Goal: Navigation & Orientation: Go to known website

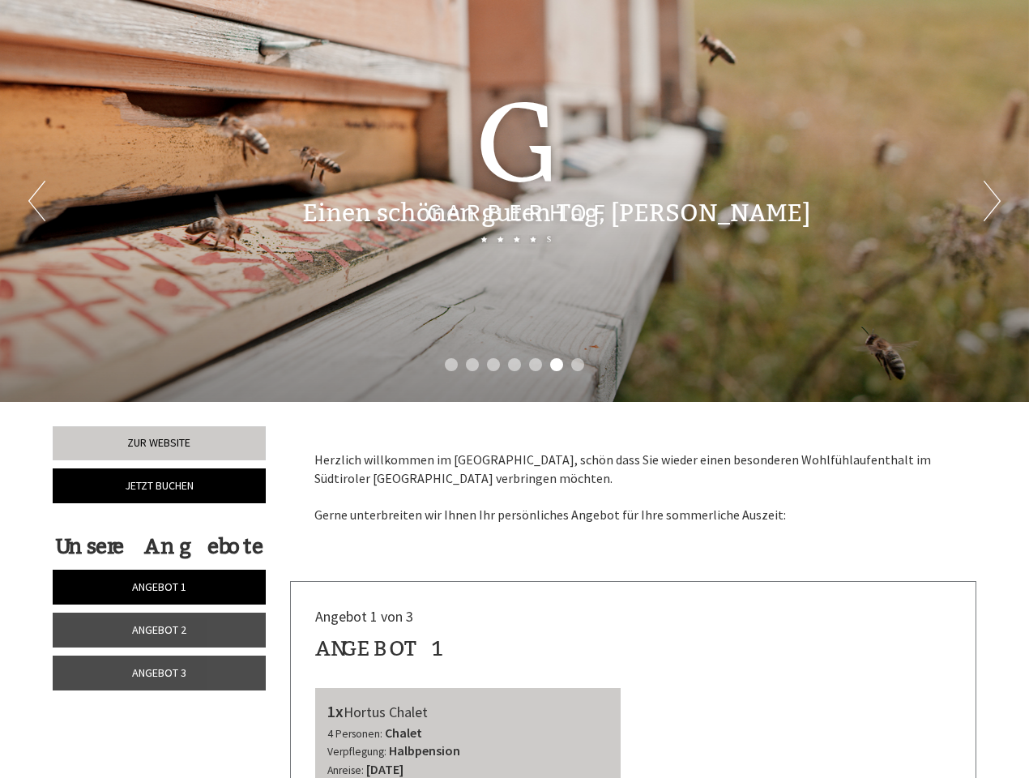
click at [515, 389] on div "Previous Next 1 2 3 4 5 6 7" at bounding box center [514, 201] width 1029 height 402
click at [451, 365] on li "1" at bounding box center [451, 364] width 13 height 13
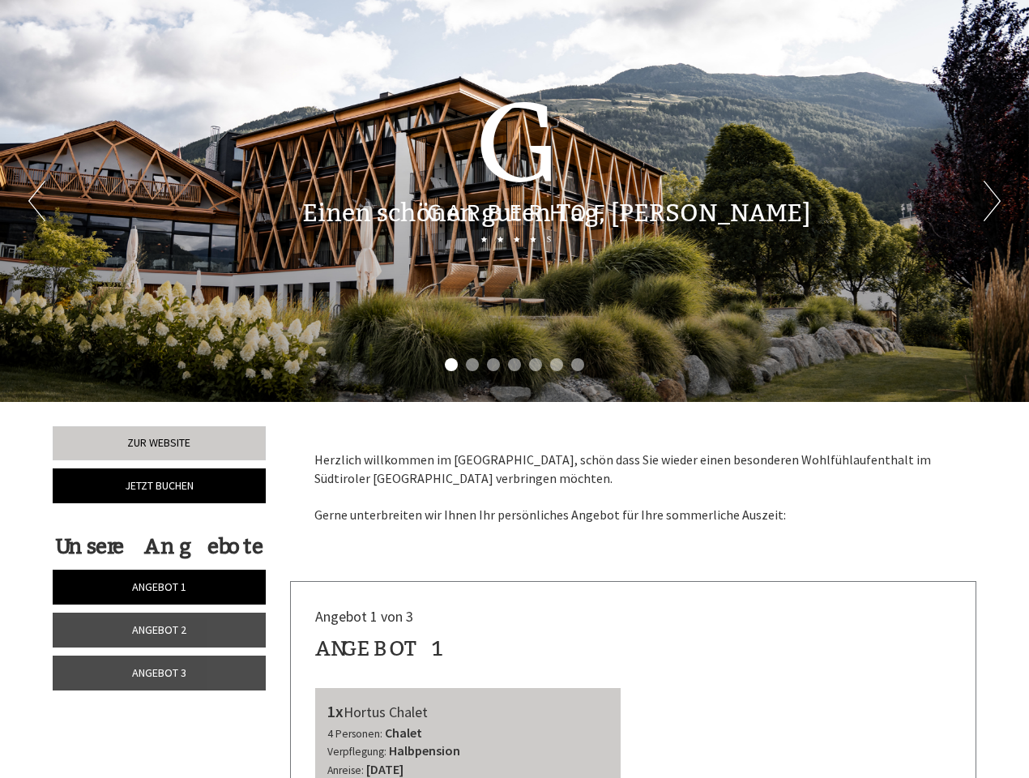
click at [472, 365] on li "2" at bounding box center [472, 364] width 13 height 13
click at [493, 365] on li "3" at bounding box center [493, 364] width 13 height 13
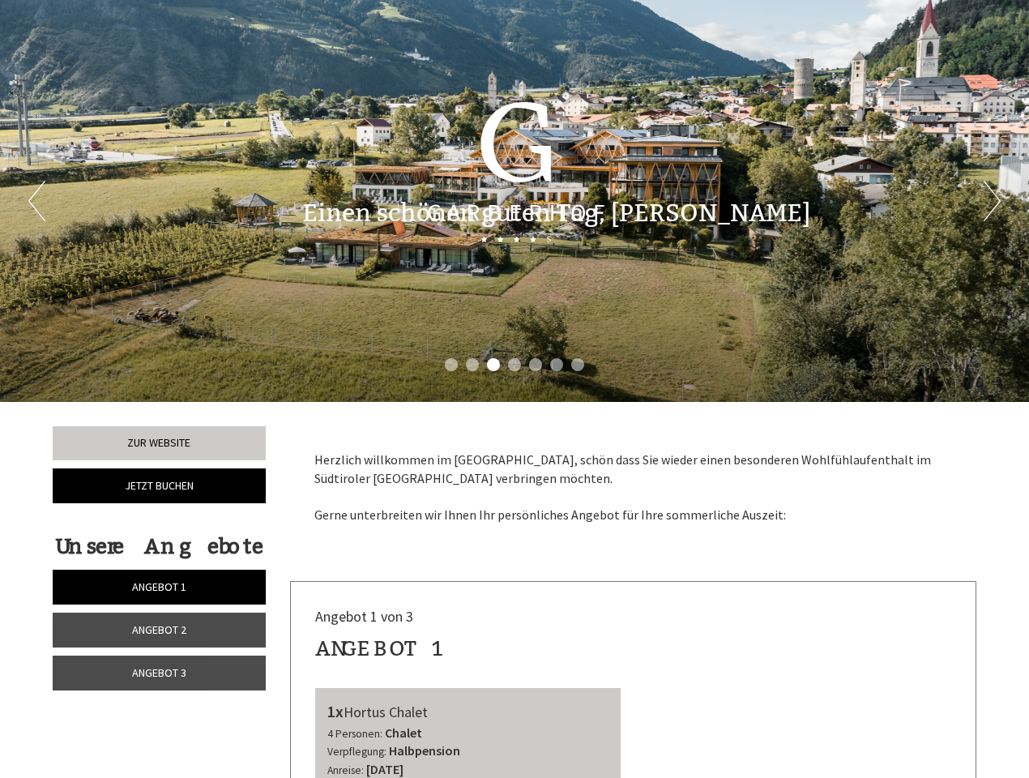
click at [515, 365] on li "4" at bounding box center [514, 364] width 13 height 13
click at [536, 365] on li "5" at bounding box center [535, 364] width 13 height 13
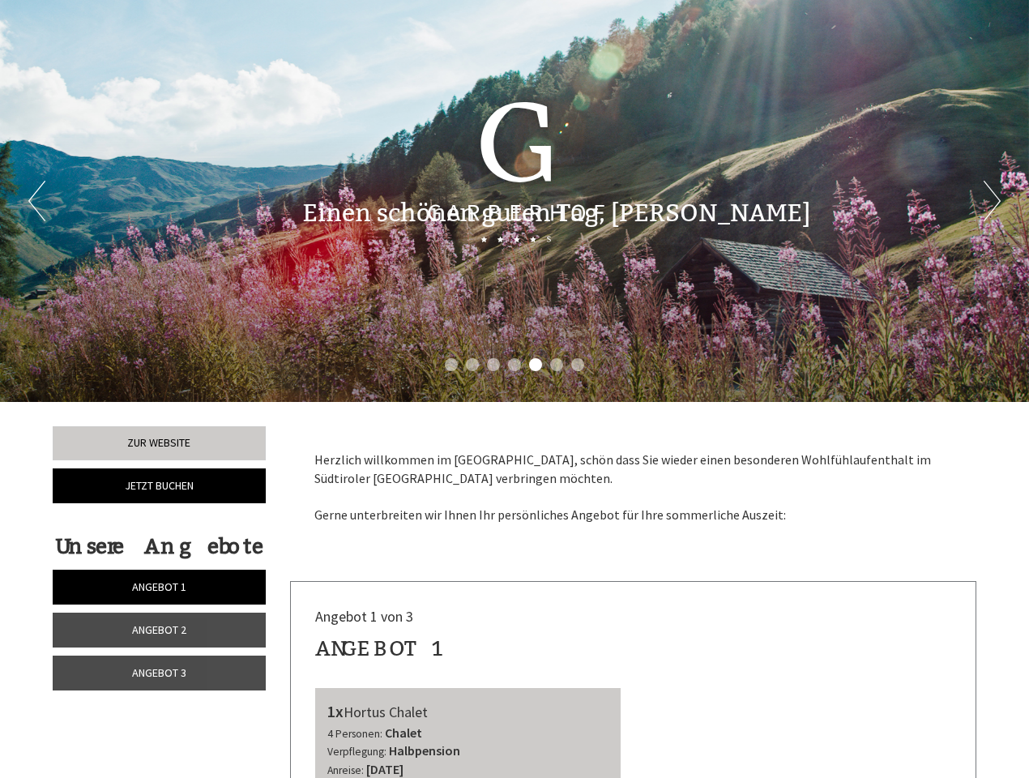
click at [557, 365] on li "6" at bounding box center [556, 364] width 13 height 13
click at [578, 365] on li "7" at bounding box center [577, 364] width 13 height 13
click at [159, 587] on span "Angebot 1" at bounding box center [159, 586] width 54 height 15
